Goal: Understand site structure: Understand site structure

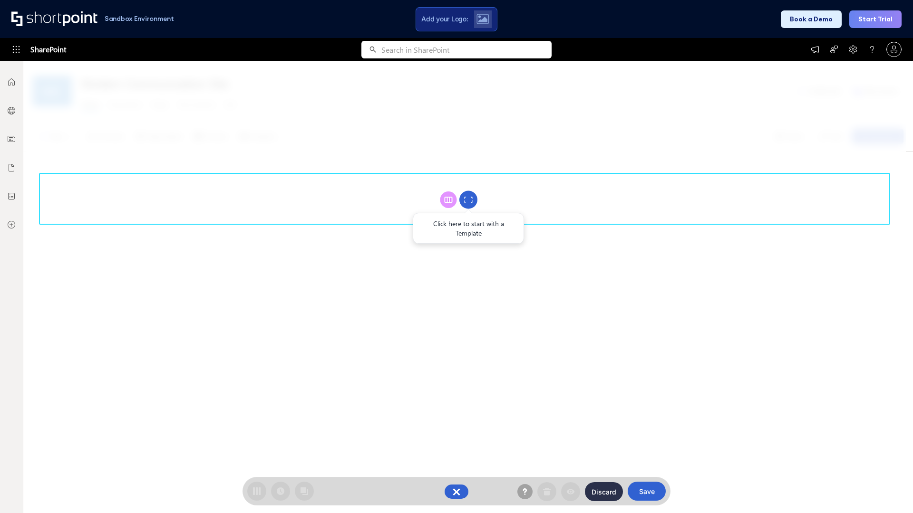
click at [468, 200] on circle at bounding box center [468, 200] width 18 height 18
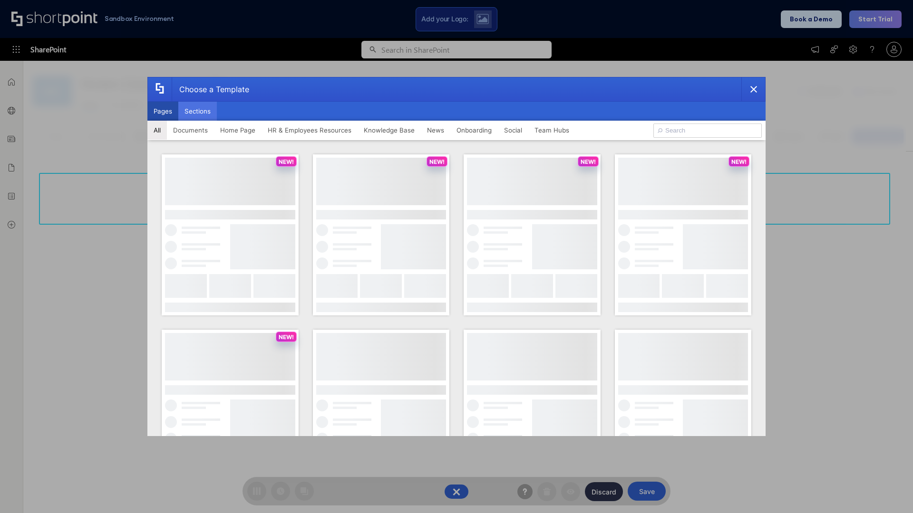
click at [197, 111] on button "Sections" at bounding box center [197, 111] width 39 height 19
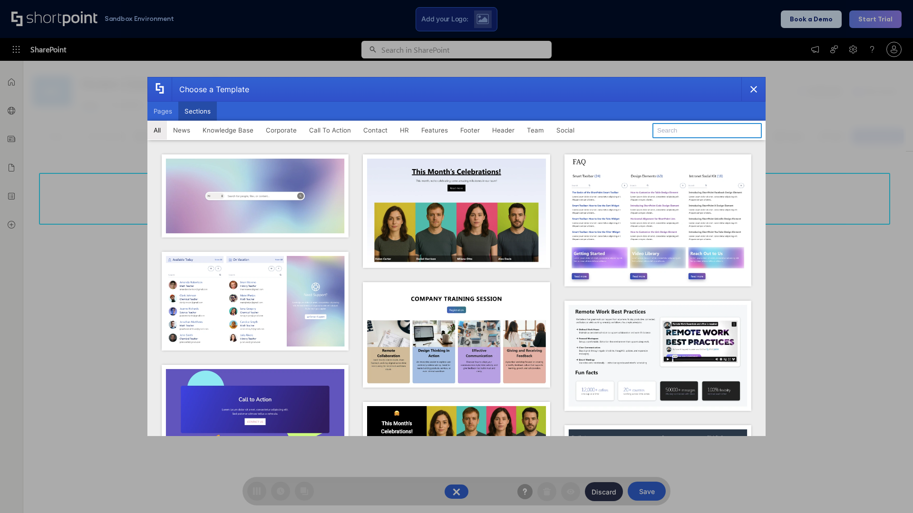
type input "Header 4"
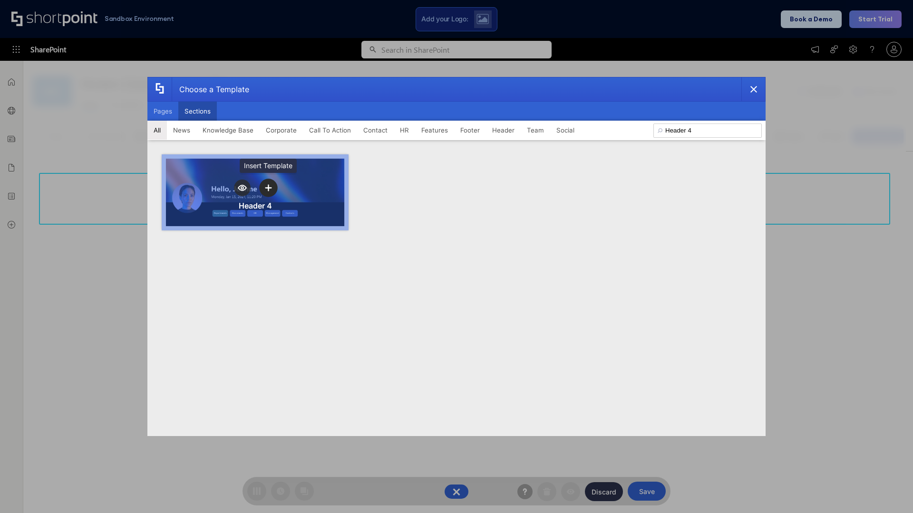
click at [268, 188] on icon "template selector" at bounding box center [268, 187] width 7 height 7
